Goal: Transaction & Acquisition: Purchase product/service

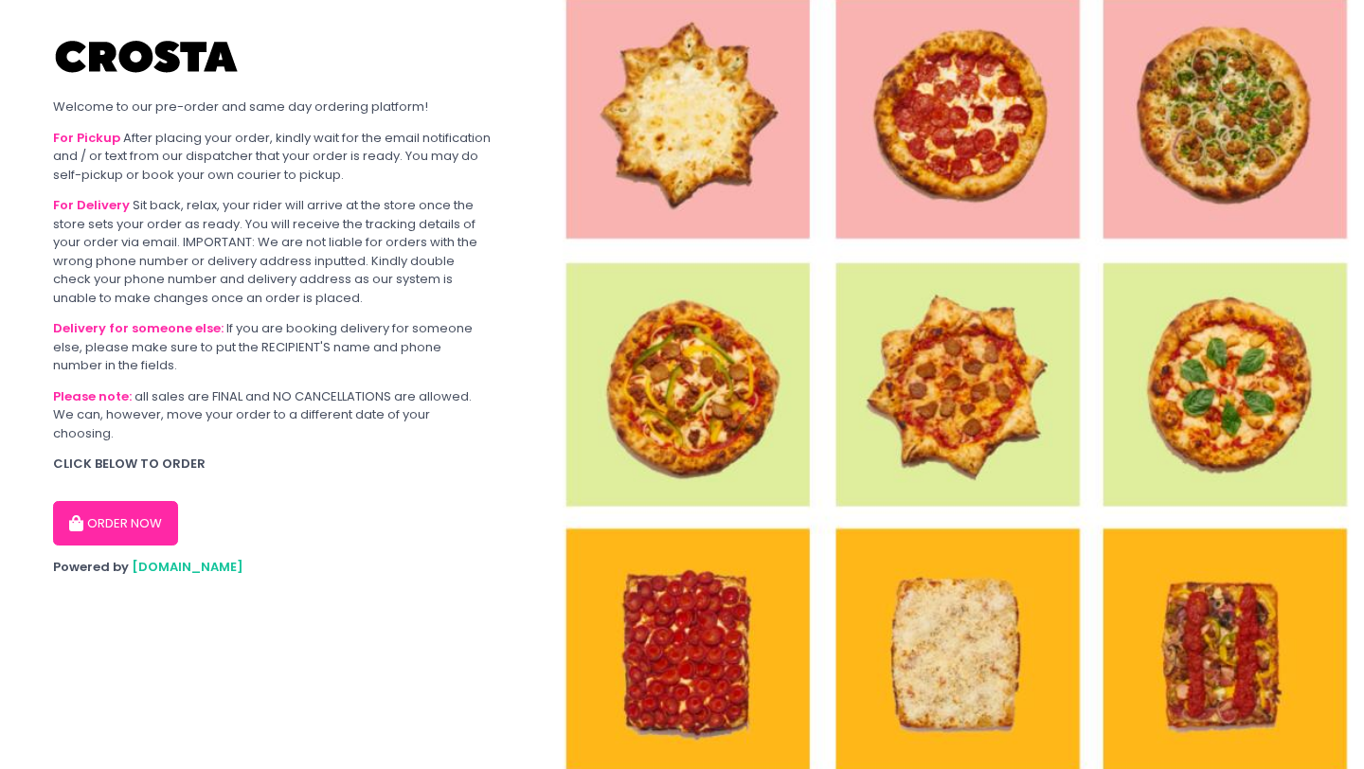
click at [139, 502] on button "ORDER NOW" at bounding box center [115, 523] width 125 height 45
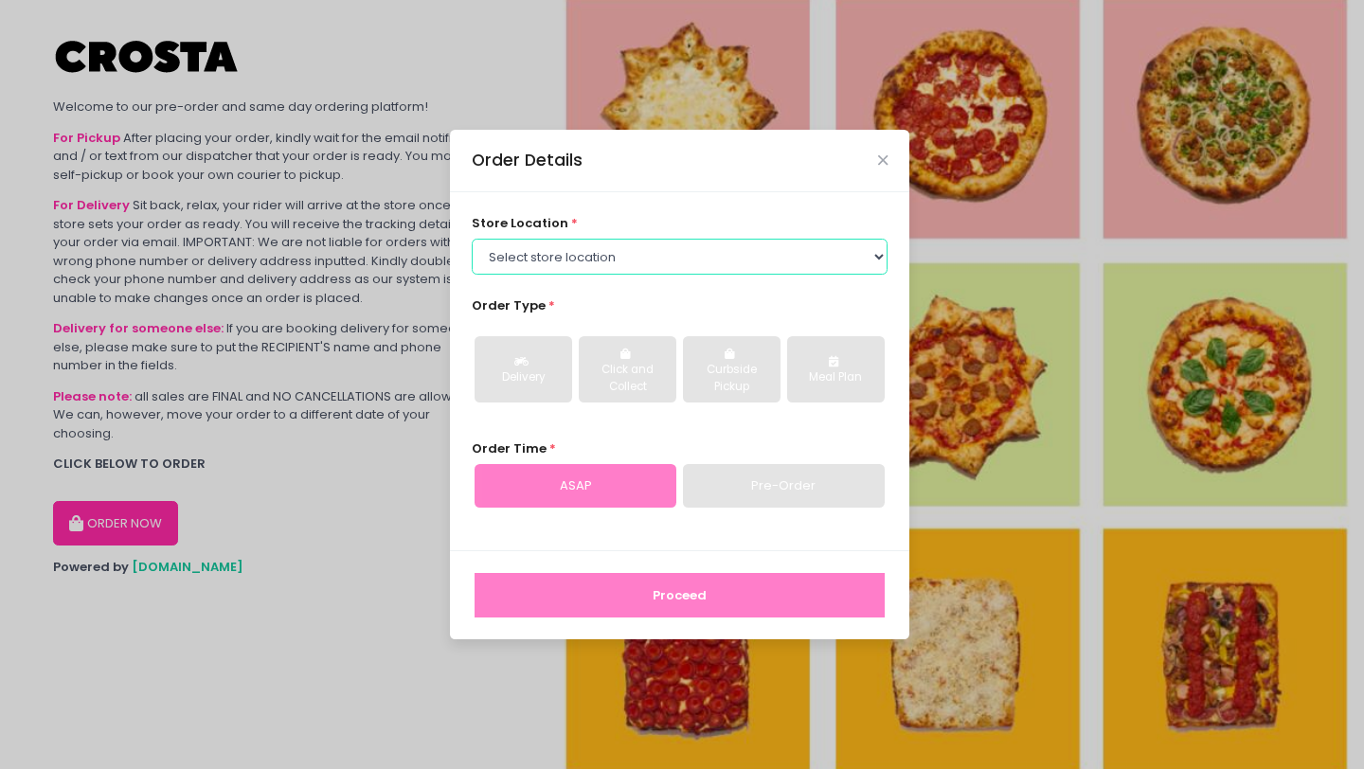
click at [657, 269] on select "Select store location [PERSON_NAME] Pizza - [PERSON_NAME] Pizza - [GEOGRAPHIC_D…" at bounding box center [680, 257] width 417 height 36
select select "65090bae48156caed44a5eb4"
click at [472, 239] on select "Select store location [PERSON_NAME] Pizza - [PERSON_NAME] Pizza - [GEOGRAPHIC_D…" at bounding box center [680, 257] width 417 height 36
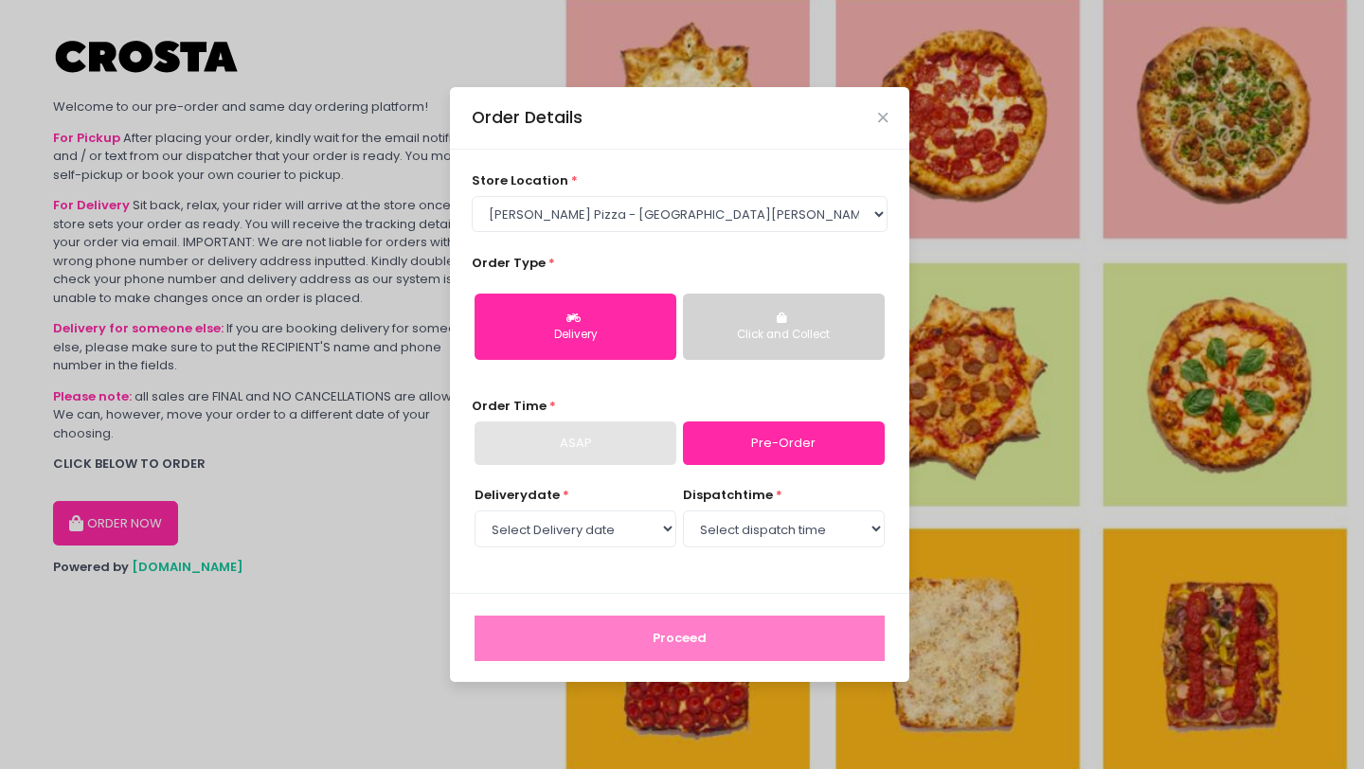
click at [593, 457] on div "ASAP" at bounding box center [575, 443] width 202 height 44
click at [589, 446] on div "ASAP" at bounding box center [575, 443] width 202 height 44
click at [549, 443] on div "ASAP" at bounding box center [575, 443] width 202 height 44
click at [596, 526] on select "Select Delivery date [DATE] [DATE] [DATE] [DATE] [DATE]" at bounding box center [575, 528] width 202 height 36
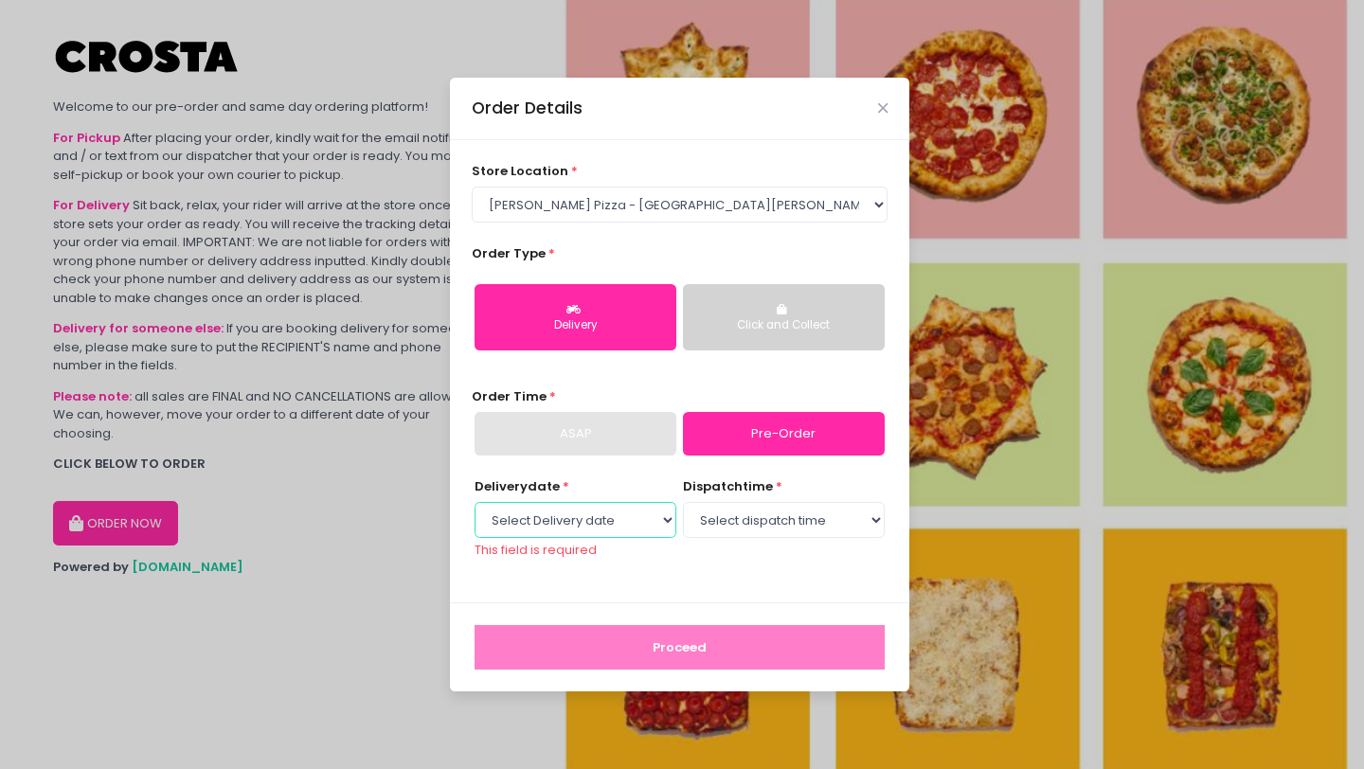
click at [561, 510] on select "Select Delivery date [DATE] [DATE] [DATE] [DATE] [DATE]" at bounding box center [575, 520] width 202 height 36
click at [576, 428] on div "ASAP" at bounding box center [575, 434] width 202 height 44
click at [740, 311] on button "Click and Collect" at bounding box center [784, 317] width 202 height 66
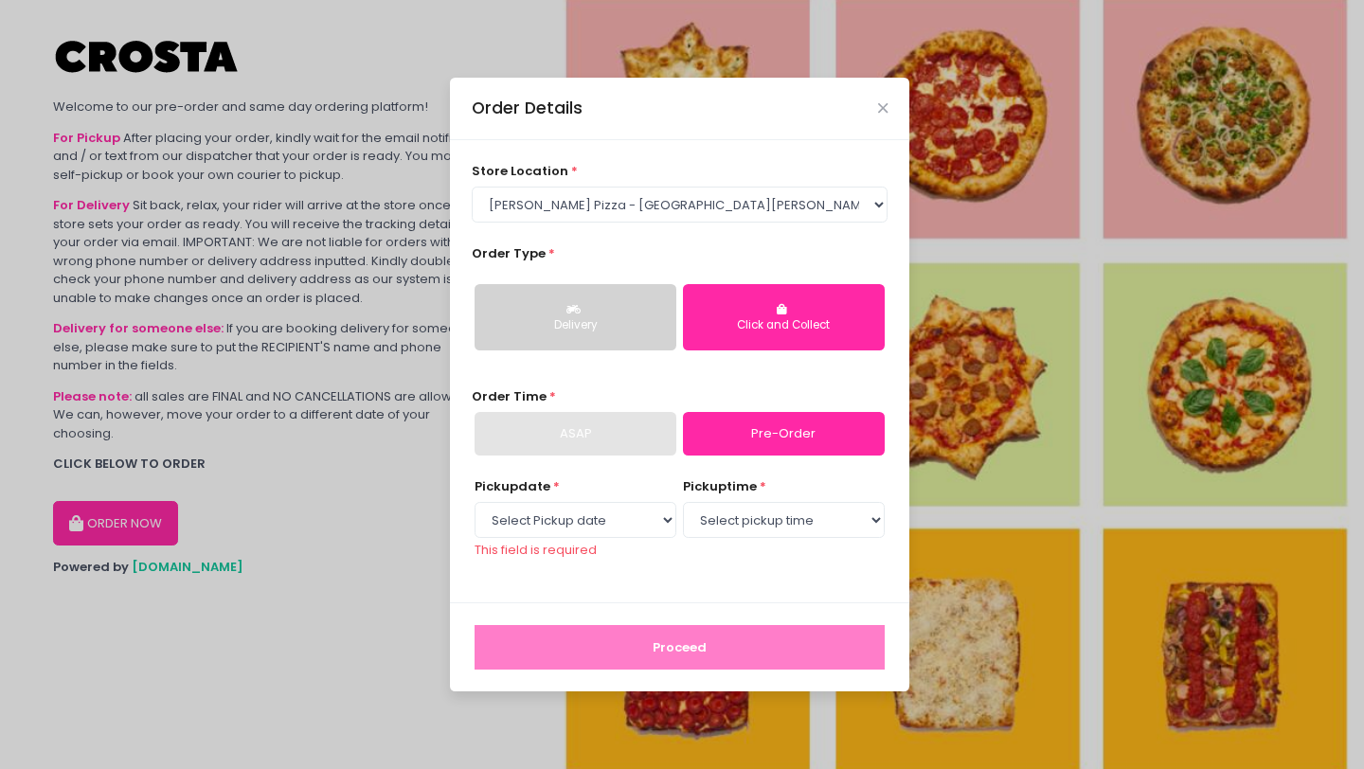
click at [576, 474] on div "store location * Select store location [PERSON_NAME] Pizza - [PERSON_NAME] Pizz…" at bounding box center [679, 371] width 459 height 462
click at [576, 434] on div "ASAP" at bounding box center [575, 434] width 202 height 44
click at [597, 321] on div "Delivery" at bounding box center [575, 325] width 175 height 17
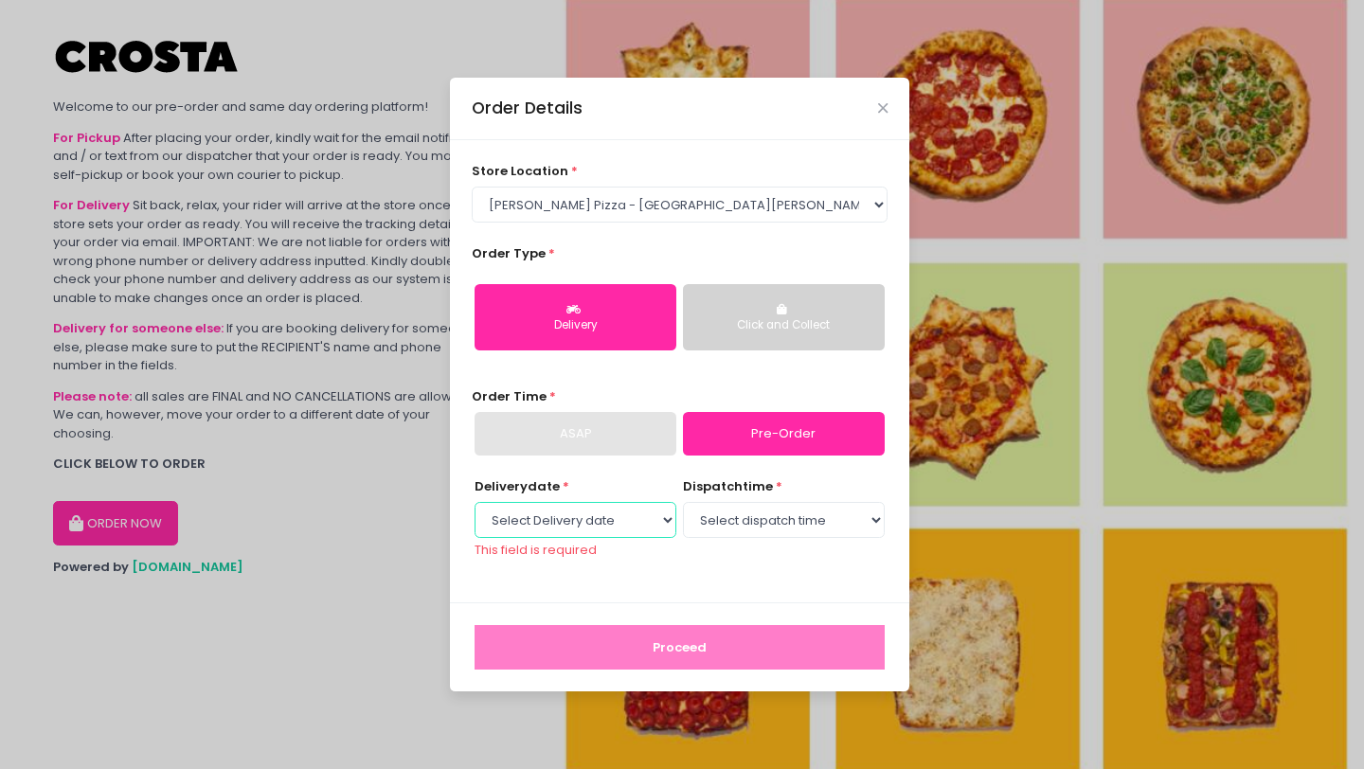
click at [567, 512] on select "Select Delivery date [DATE] [DATE] [DATE] [DATE] [DATE]" at bounding box center [575, 520] width 202 height 36
